Goal: Find contact information: Find contact information

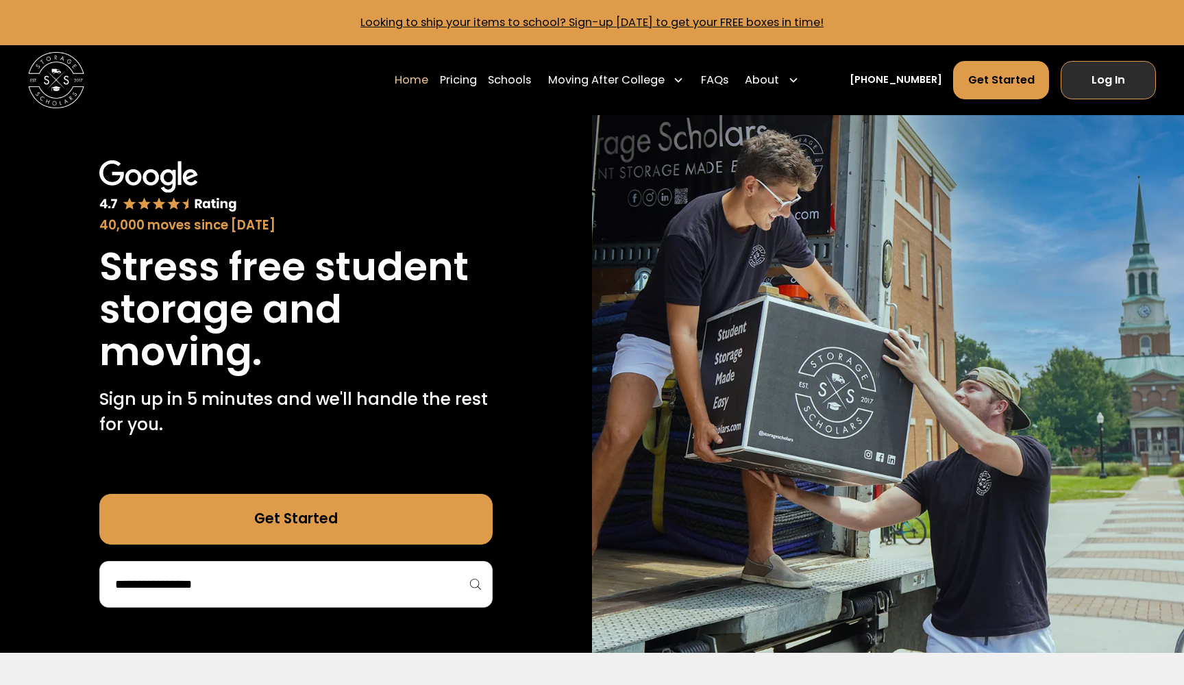
click at [1114, 80] on link "Log In" at bounding box center [1107, 80] width 95 height 38
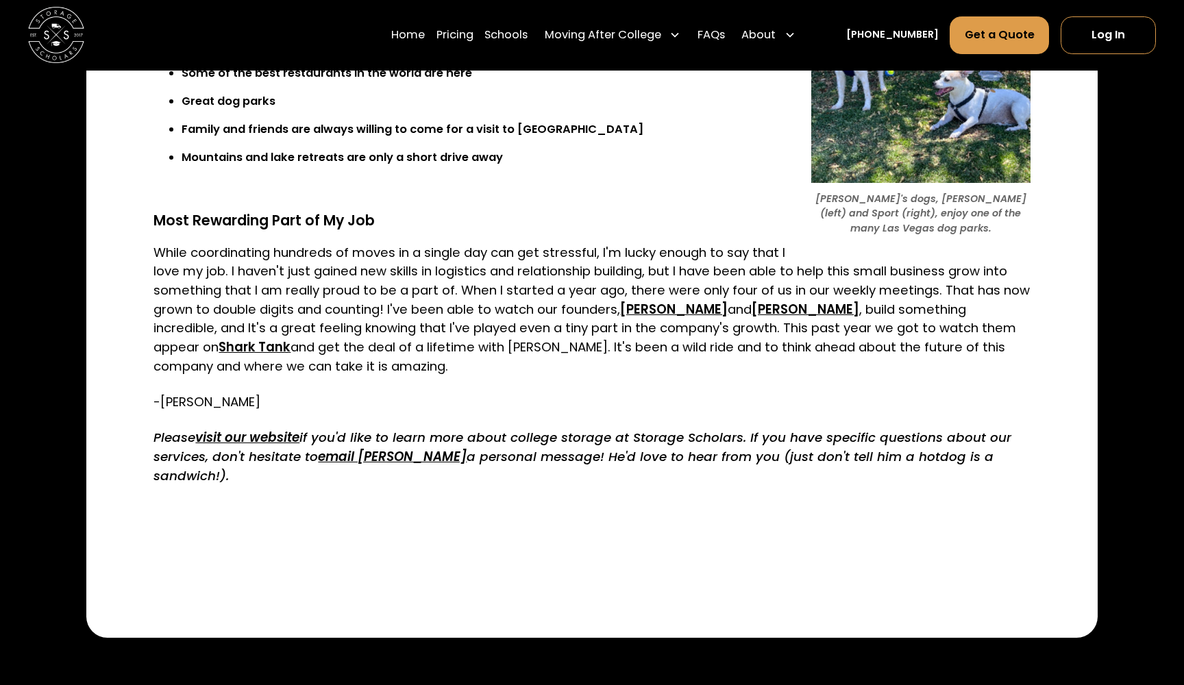
scroll to position [2214, 0]
click at [356, 448] on em "email Robert" at bounding box center [392, 456] width 149 height 17
click at [155, 26] on div "Home Pricing Schools Moving After College Commercial Projects Apartment Moving …" at bounding box center [592, 35] width 1128 height 71
click at [55, 48] on img "home" at bounding box center [56, 35] width 56 height 56
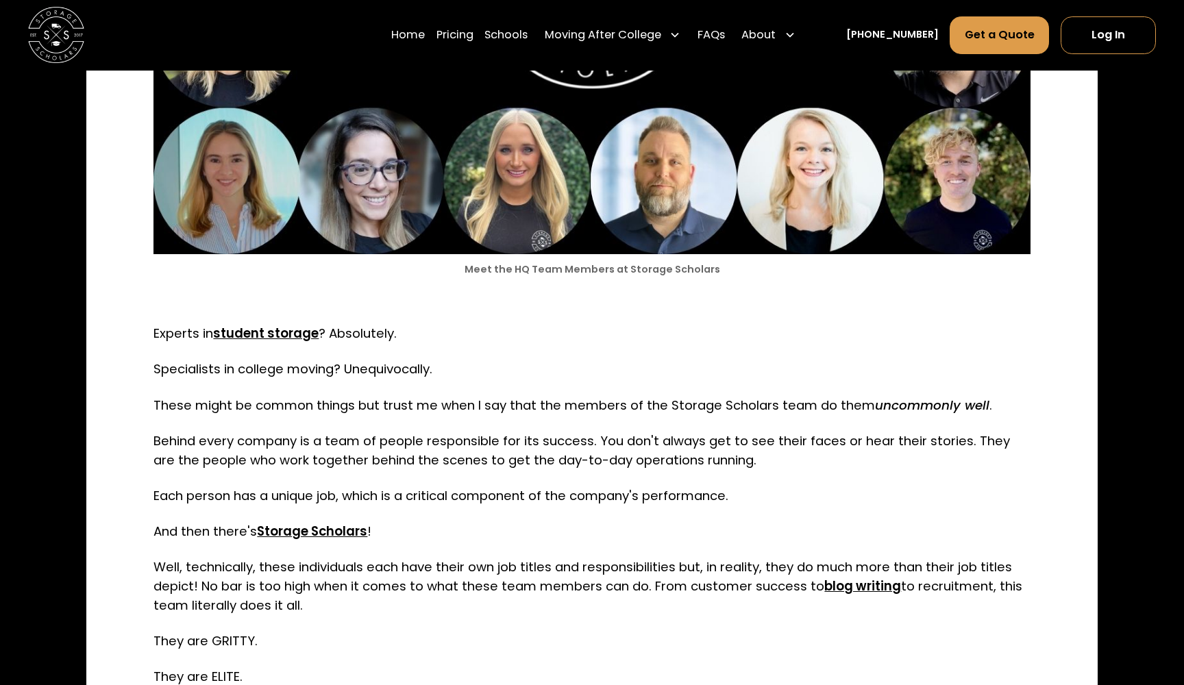
scroll to position [783, 0]
